Goal: Transaction & Acquisition: Purchase product/service

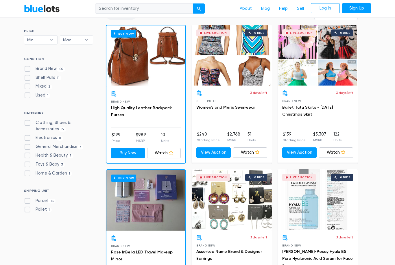
scroll to position [153, 0]
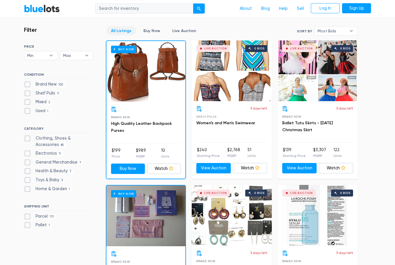
click at [27, 85] on label "Brand New 100" at bounding box center [44, 85] width 41 height 6
click at [27, 85] on New"] "Brand New 100" at bounding box center [26, 84] width 4 height 4
checkbox New"] "true"
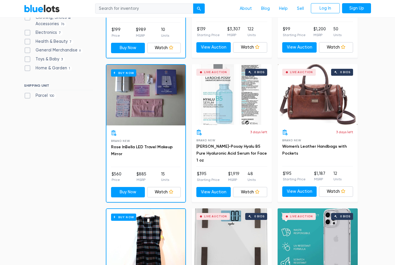
scroll to position [274, 0]
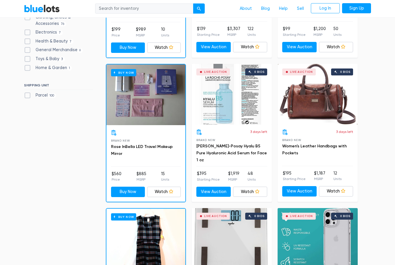
click at [335, 111] on div "Live Auction 0 bids" at bounding box center [318, 94] width 80 height 61
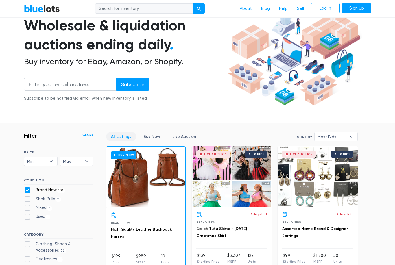
scroll to position [0, 0]
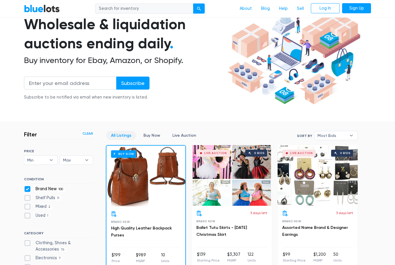
click at [349, 133] on b "▾" at bounding box center [352, 135] width 12 height 9
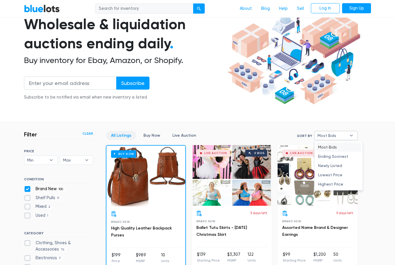
scroll to position [48, 0]
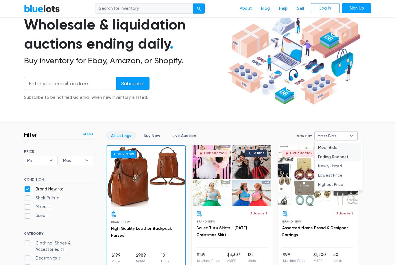
click at [349, 157] on li "Ending Soonest" at bounding box center [338, 156] width 45 height 9
select select "ending_soonest"
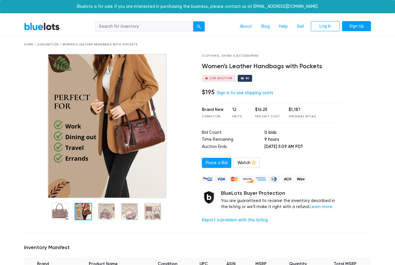
click at [85, 177] on img at bounding box center [107, 126] width 119 height 145
click at [382, 11] on div "Bluelots is for sale. If you are interested in purchasing the business, please …" at bounding box center [197, 6] width 395 height 13
click at [110, 208] on div at bounding box center [106, 211] width 17 height 17
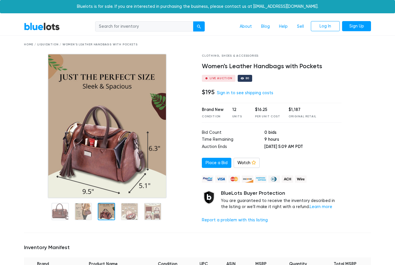
click at [385, 10] on div "Bluelots is for sale. If you are interested in purchasing the business, please …" at bounding box center [197, 6] width 395 height 13
click at [151, 212] on div at bounding box center [152, 211] width 17 height 17
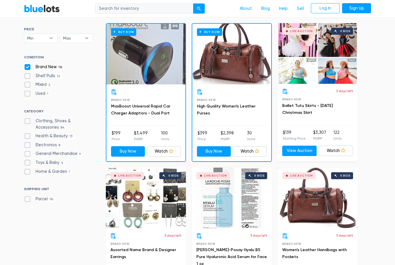
scroll to position [170, 0]
click at [134, 111] on link "MaxBoost Universal Rapid Car Charger Adaptors - Dual Port" at bounding box center [140, 110] width 59 height 12
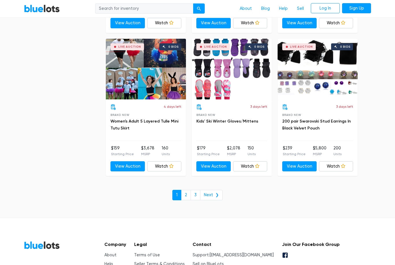
scroll to position [2185, 0]
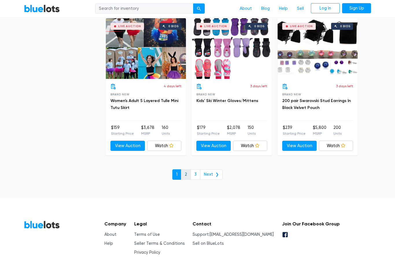
click at [189, 172] on link "2" at bounding box center [186, 175] width 10 height 10
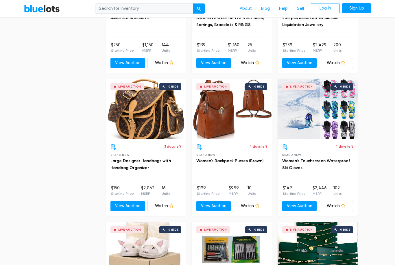
scroll to position [855, 0]
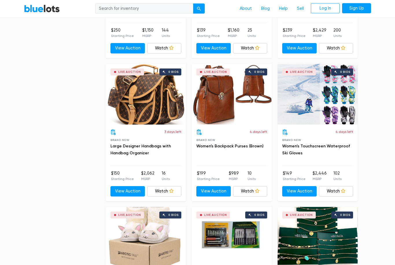
click at [135, 100] on div "Live Auction 0 bids" at bounding box center [146, 94] width 80 height 61
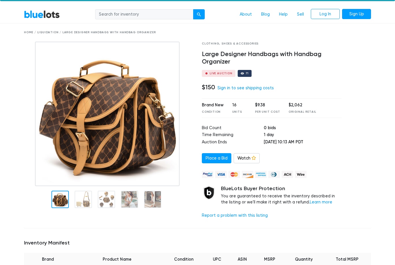
scroll to position [14, 0]
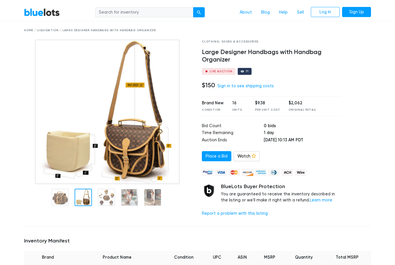
click at [87, 194] on div at bounding box center [83, 197] width 17 height 17
click at [386, 7] on nav "BlueLots About Blog Help Sell Log In Sign Up" at bounding box center [197, 13] width 395 height 18
click at [103, 200] on div at bounding box center [106, 197] width 17 height 17
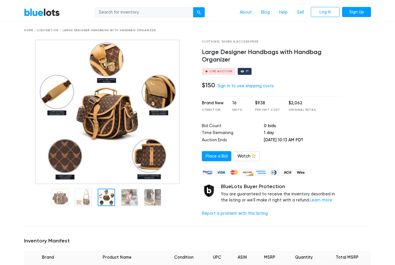
click at [386, 12] on nav "BlueLots About Blog Help Sell Log In Sign Up" at bounding box center [197, 13] width 395 height 18
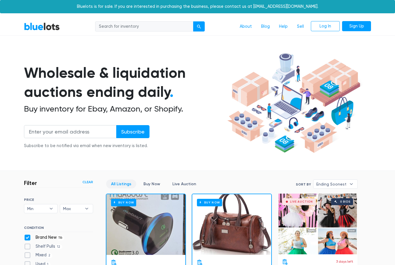
scroll to position [155, 0]
